Goal: Task Accomplishment & Management: Complete application form

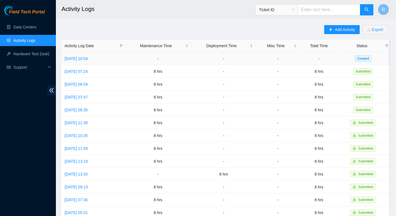
click at [93, 54] on td "[DATE] 10:54" at bounding box center [92, 58] width 63 height 13
click at [88, 57] on link "[DATE] 10:54" at bounding box center [76, 58] width 23 height 4
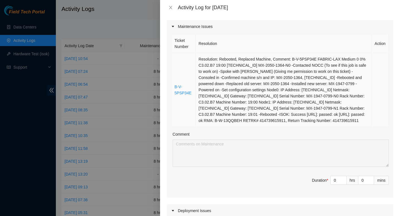
scroll to position [106, 0]
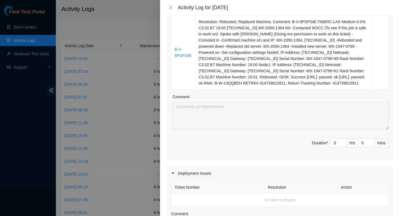
drag, startPoint x: 300, startPoint y: 88, endPoint x: 169, endPoint y: 49, distance: 137.0
click at [169, 49] on div "Ticket Number Resolution Action B-V-5PSP34E Resolution: Rebooted, Replaced Mach…" at bounding box center [280, 78] width 226 height 165
copy table "Ticket Number Resolution Action B-V-5PSP34E Resolution: Rebooted, Replaced Mach…"
drag, startPoint x: 333, startPoint y: 144, endPoint x: 324, endPoint y: 144, distance: 9.2
click at [324, 144] on span "Duration * 0 hrs 0 mins" at bounding box center [280, 146] width 218 height 16
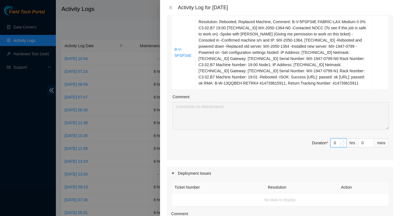
type input "8"
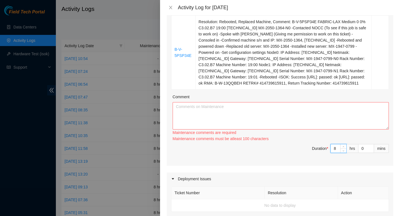
type input "8"
click at [225, 115] on textarea "Comment" at bounding box center [281, 115] width 216 height 27
paste textarea "Ticket Number Resolution Action B-V-5PSP34E Resolution: Rebooted, Replaced Mach…"
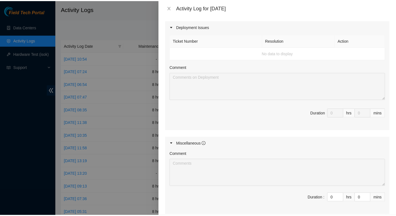
scroll to position [312, 0]
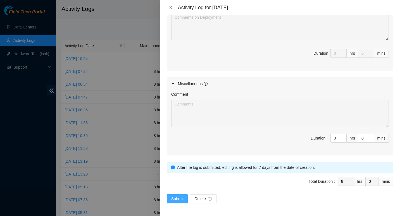
type textarea "Ticket Number Resolution Action B-V-5PSP34E Resolution: Rebooted, Replaced Mach…"
click at [168, 199] on button "Submit" at bounding box center [177, 198] width 21 height 9
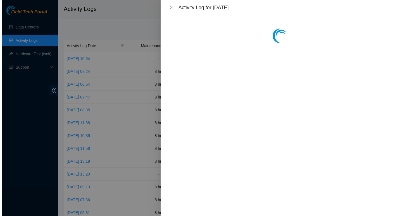
scroll to position [0, 0]
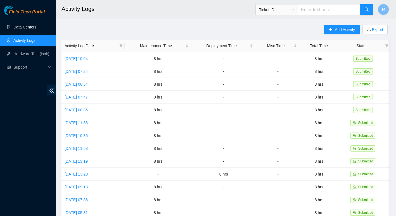
click at [30, 29] on link "Data Centers" at bounding box center [24, 27] width 23 height 4
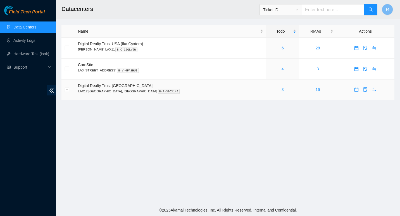
click at [281, 89] on link "3" at bounding box center [282, 89] width 2 height 4
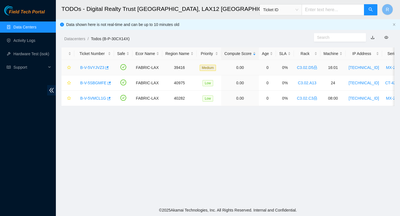
click at [92, 67] on link "B-V-5VYJVZ3" at bounding box center [92, 67] width 24 height 4
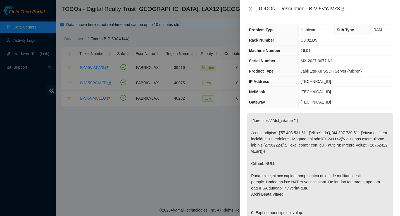
click at [252, 9] on icon "close" at bounding box center [250, 9] width 4 height 4
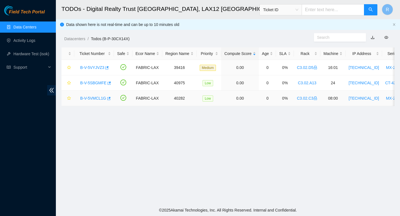
click at [94, 98] on link "B-V-5VMCL1G" at bounding box center [93, 98] width 26 height 4
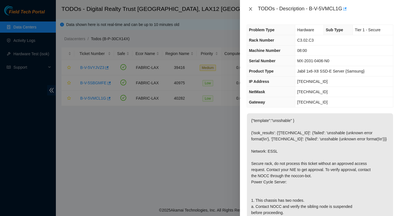
click at [251, 10] on icon "close" at bounding box center [250, 8] width 3 height 3
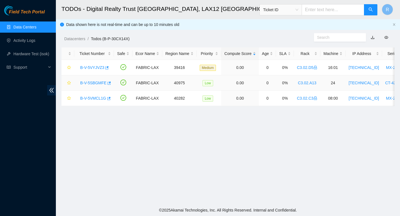
click at [92, 83] on link "B-V-5SBGMFE" at bounding box center [93, 83] width 26 height 4
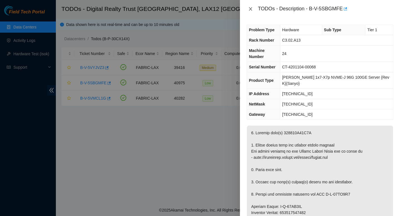
click at [250, 9] on icon "close" at bounding box center [250, 8] width 3 height 3
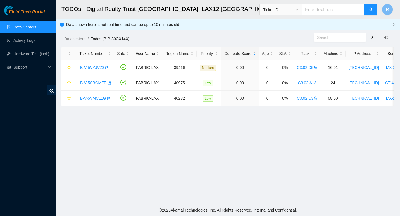
click at [27, 29] on link "Data Centers" at bounding box center [24, 27] width 23 height 4
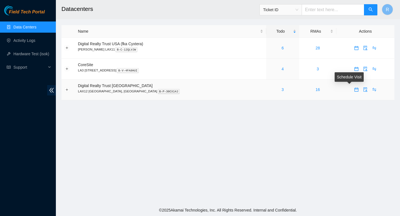
click at [354, 88] on icon "calendar" at bounding box center [356, 90] width 4 height 4
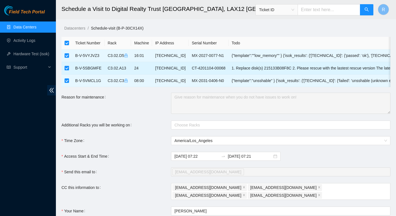
click at [67, 69] on input "checkbox" at bounding box center [67, 68] width 4 height 4
checkbox input "false"
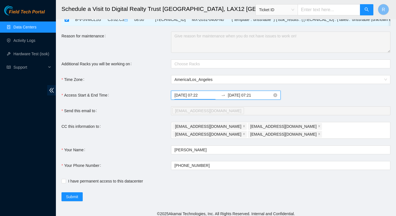
scroll to position [172, 0]
click at [205, 98] on input "[DATE] 07:22" at bounding box center [196, 95] width 44 height 6
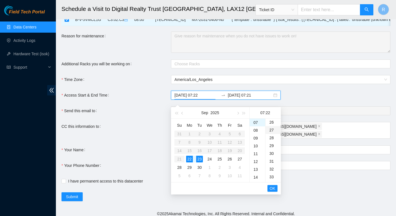
scroll to position [204, 0]
click at [272, 152] on div "30" at bounding box center [272, 153] width 15 height 8
type input "[DATE] 07:30"
click at [273, 188] on span "OK" at bounding box center [272, 188] width 6 height 6
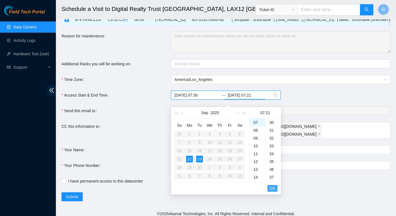
scroll to position [164, 0]
click at [257, 159] on div "12" at bounding box center [257, 162] width 16 height 8
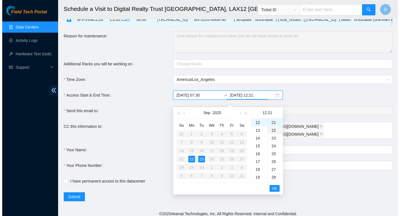
scroll to position [0, 0]
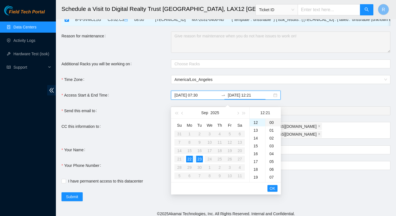
click at [272, 119] on div "00" at bounding box center [272, 123] width 15 height 8
click at [189, 157] on div "22" at bounding box center [189, 159] width 7 height 7
type input "[DATE] 12:00"
click at [273, 188] on span "OK" at bounding box center [272, 188] width 6 height 6
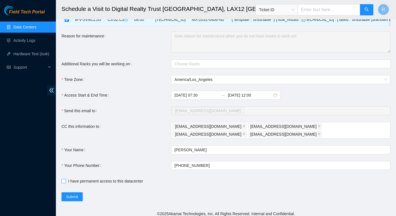
click at [63, 179] on input "I have permanent access to this datacenter" at bounding box center [63, 181] width 4 height 4
checkbox input "true"
click at [75, 194] on span "Submit" at bounding box center [72, 197] width 12 height 6
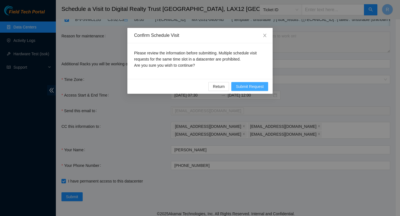
click at [252, 84] on span "Submit Request" at bounding box center [250, 86] width 28 height 6
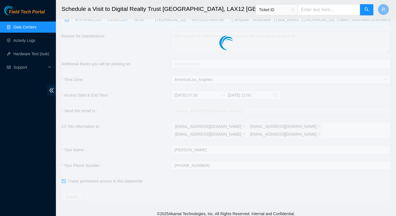
type input "[DATE] 07:23"
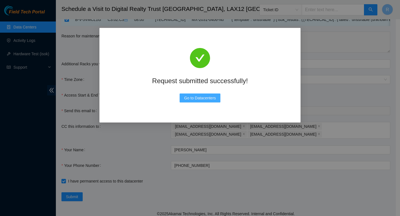
click at [210, 97] on span "Go to Datacenters" at bounding box center [200, 98] width 32 height 6
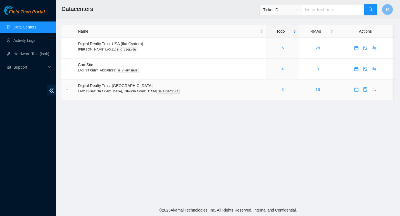
click at [281, 89] on link "3" at bounding box center [282, 89] width 2 height 4
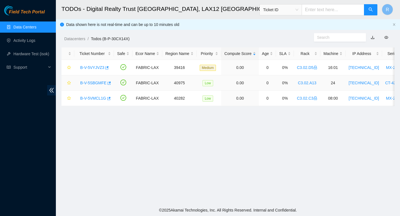
click at [89, 81] on link "B-V-5SBGMFE" at bounding box center [93, 83] width 26 height 4
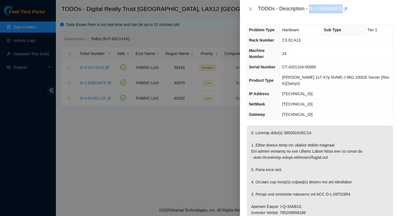
drag, startPoint x: 310, startPoint y: 8, endPoint x: 340, endPoint y: 8, distance: 30.7
click at [340, 8] on div "TODOs - Description - B-V-5SBGMFE" at bounding box center [325, 8] width 135 height 9
copy div "B-V-5SBGMFE"
